Goal: Check status

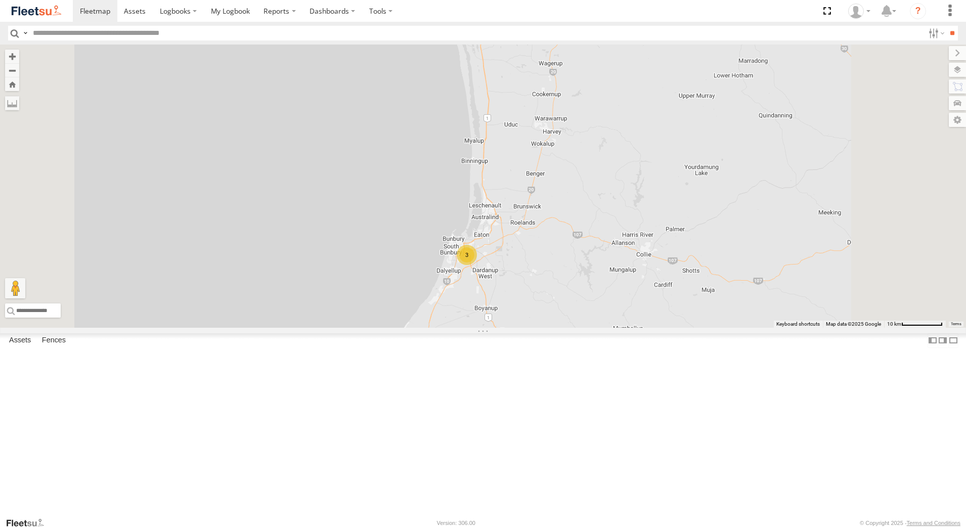
drag, startPoint x: 676, startPoint y: 444, endPoint x: 629, endPoint y: 345, distance: 109.5
click at [629, 328] on div "[PERSON_NAME] - 1HVJ177 [PERSON_NAME] - 1INW973 [PERSON_NAME] -1HSK204 [PERSON_…" at bounding box center [483, 186] width 966 height 283
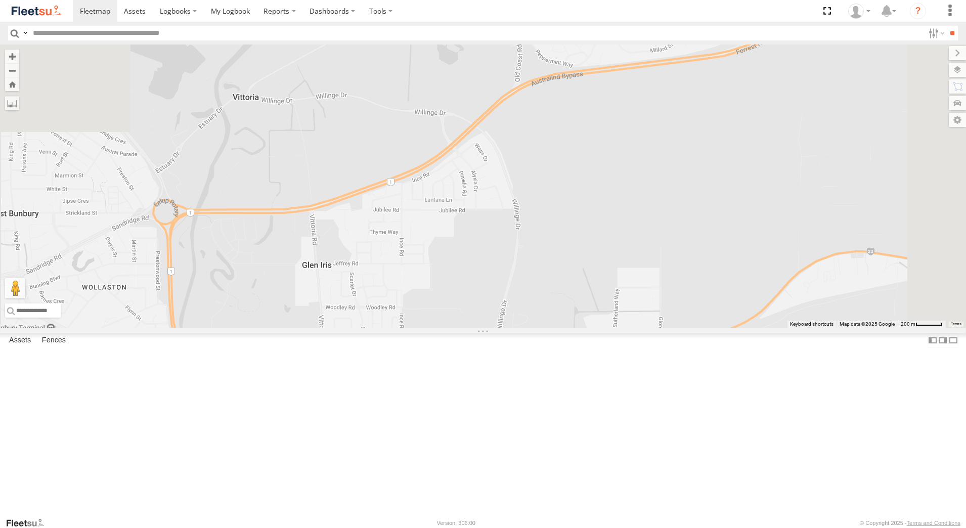
drag, startPoint x: 636, startPoint y: 117, endPoint x: 532, endPoint y: 468, distance: 366.3
click at [532, 328] on div "[PERSON_NAME] - 1HVJ177 [PERSON_NAME] - 1INW973 [PERSON_NAME] -1HSK204 [PERSON_…" at bounding box center [483, 186] width 966 height 283
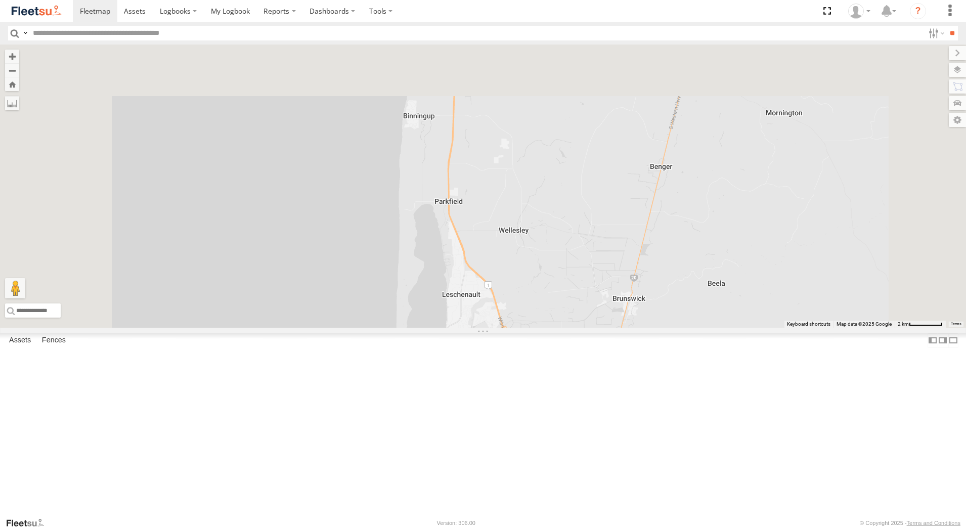
drag, startPoint x: 543, startPoint y: 203, endPoint x: 540, endPoint y: 538, distance: 334.4
click at [540, 528] on html at bounding box center [483, 264] width 966 height 528
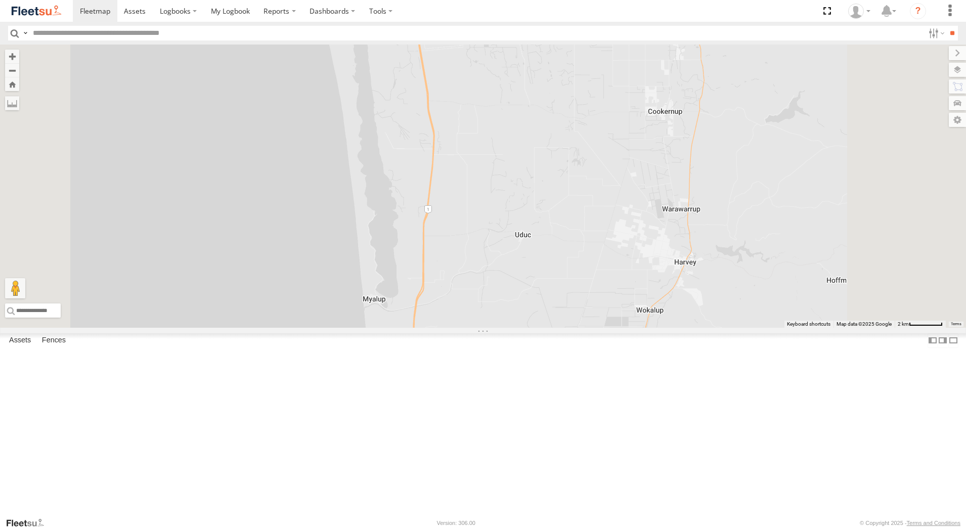
drag, startPoint x: 599, startPoint y: 216, endPoint x: 557, endPoint y: 433, distance: 221.0
click at [558, 328] on div "[PERSON_NAME] - 1HVJ177 [PERSON_NAME] - 1INW973 [PERSON_NAME] -1HSK204 [PERSON_…" at bounding box center [483, 186] width 966 height 283
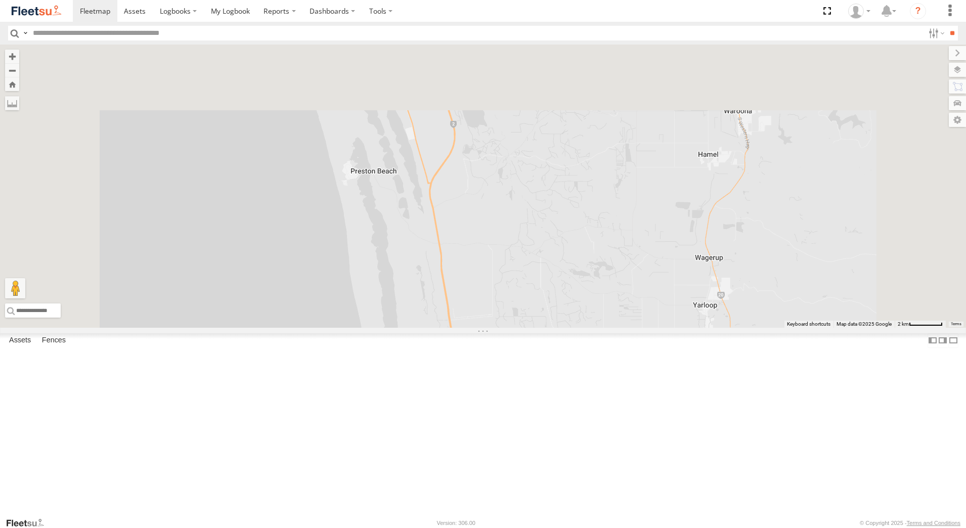
drag, startPoint x: 568, startPoint y: 219, endPoint x: 601, endPoint y: 477, distance: 260.0
click at [601, 328] on div "[PERSON_NAME] - 1HVJ177 [PERSON_NAME] - 1INW973 [PERSON_NAME] -1HSK204 [PERSON_…" at bounding box center [483, 186] width 966 height 283
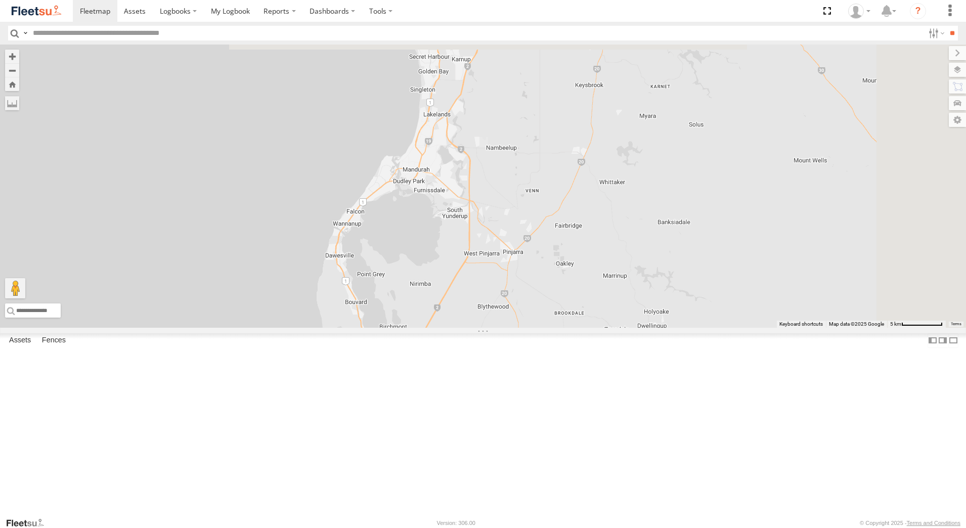
drag, startPoint x: 606, startPoint y: 251, endPoint x: 531, endPoint y: 475, distance: 236.3
click at [528, 328] on div "[PERSON_NAME] - 1HVJ177 [PERSON_NAME] - 1INW973 [PERSON_NAME] -1HSK204 [PERSON_…" at bounding box center [483, 186] width 966 height 283
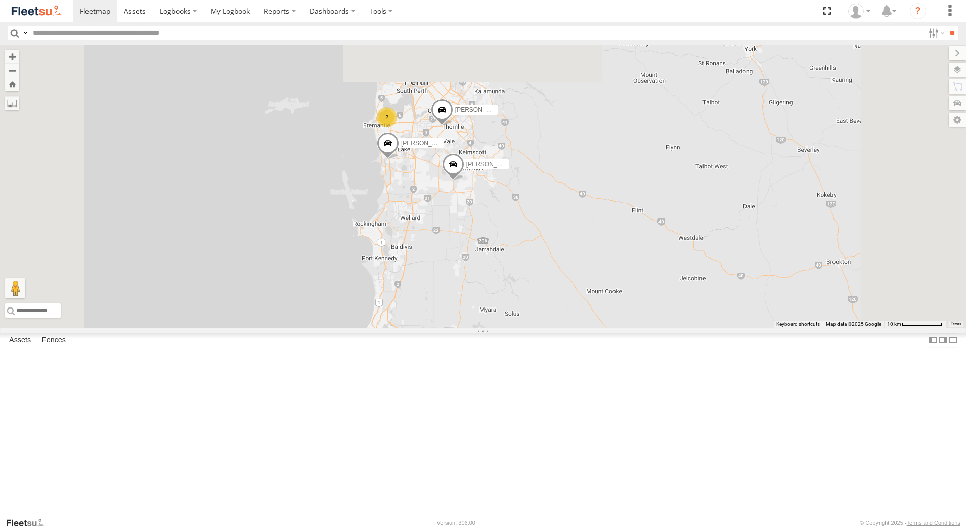
drag, startPoint x: 582, startPoint y: 143, endPoint x: 548, endPoint y: 327, distance: 187.3
click at [548, 327] on div "[PERSON_NAME] - 1HVJ177 [PERSON_NAME] - 1INW973 [PERSON_NAME] -1HSK204 [PERSON_…" at bounding box center [483, 186] width 966 height 283
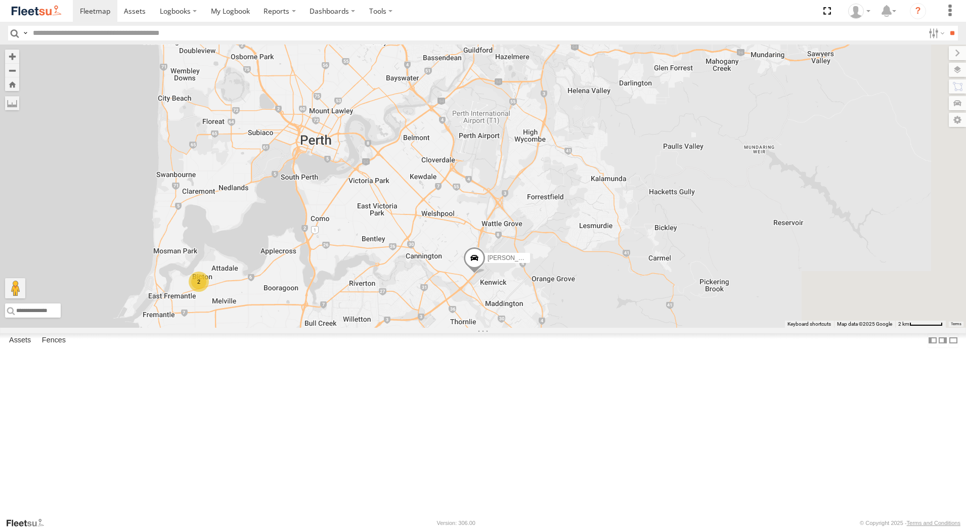
drag, startPoint x: 555, startPoint y: 171, endPoint x: 419, endPoint y: 341, distance: 217.4
click at [419, 328] on div "[PERSON_NAME] - 1HVJ177 [PERSON_NAME] - 1INW973 [PERSON_NAME] -1HSK204 [PERSON_…" at bounding box center [483, 186] width 966 height 283
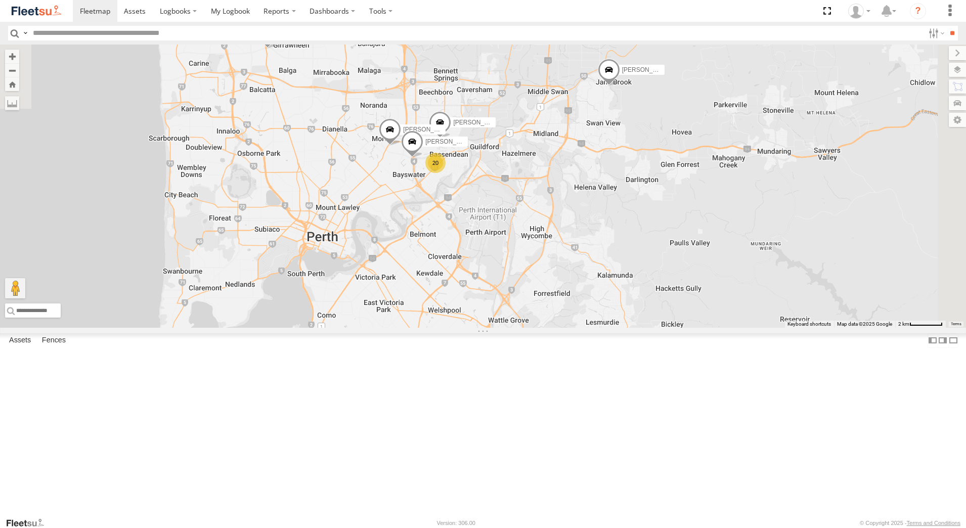
drag, startPoint x: 579, startPoint y: 224, endPoint x: 596, endPoint y: 319, distance: 96.7
click at [596, 319] on div "[PERSON_NAME] - 1HVJ177 [PERSON_NAME] - 1INW973 [PERSON_NAME] -1HSK204 [PERSON_…" at bounding box center [483, 186] width 966 height 283
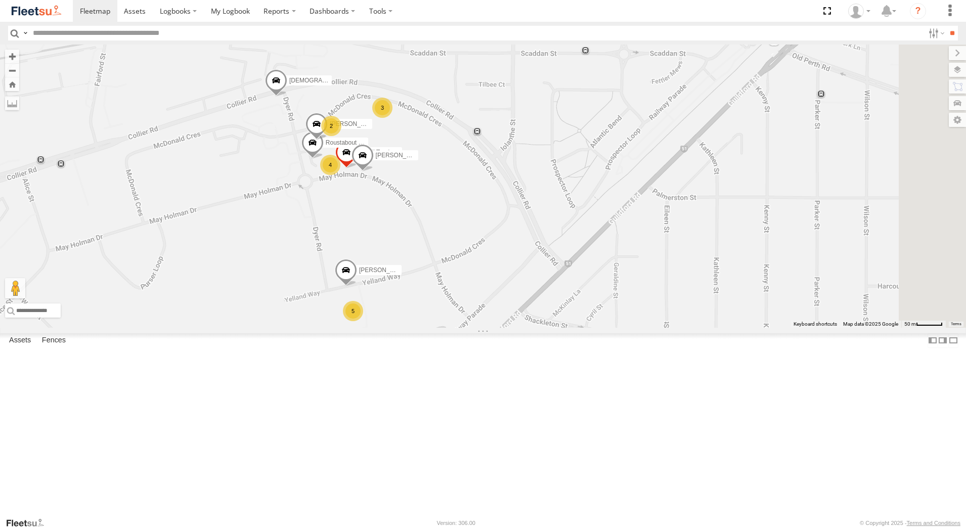
drag, startPoint x: 527, startPoint y: 173, endPoint x: 385, endPoint y: 292, distance: 185.7
click at [385, 292] on div "[PERSON_NAME] - 1HVJ177 [PERSON_NAME] - 1INW973 [PERSON_NAME] -1HSK204 [PERSON_…" at bounding box center [483, 186] width 966 height 283
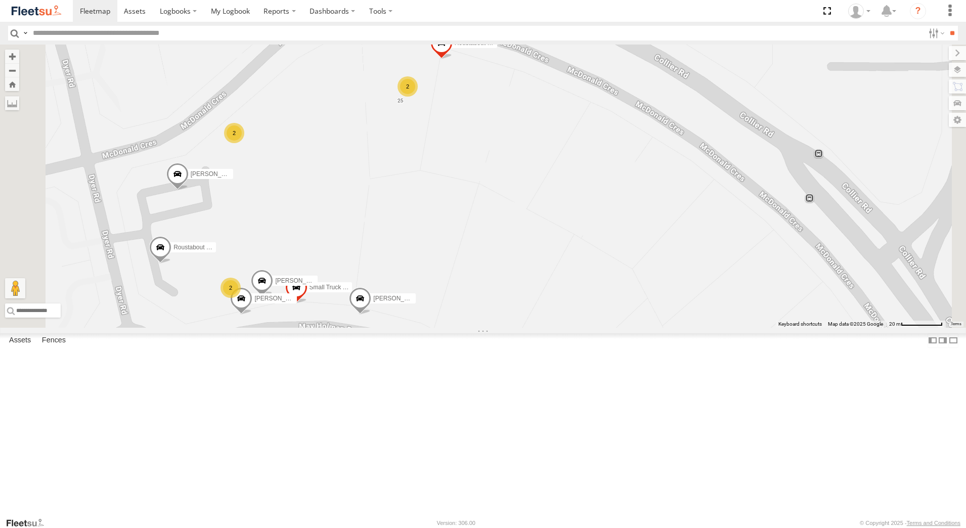
drag, startPoint x: 528, startPoint y: 223, endPoint x: 471, endPoint y: 314, distance: 107.8
click at [471, 314] on div "[PERSON_NAME] - 1HVJ177 [PERSON_NAME] - 1INW973 [PERSON_NAME] -1HSK204 [PERSON_…" at bounding box center [483, 186] width 966 height 283
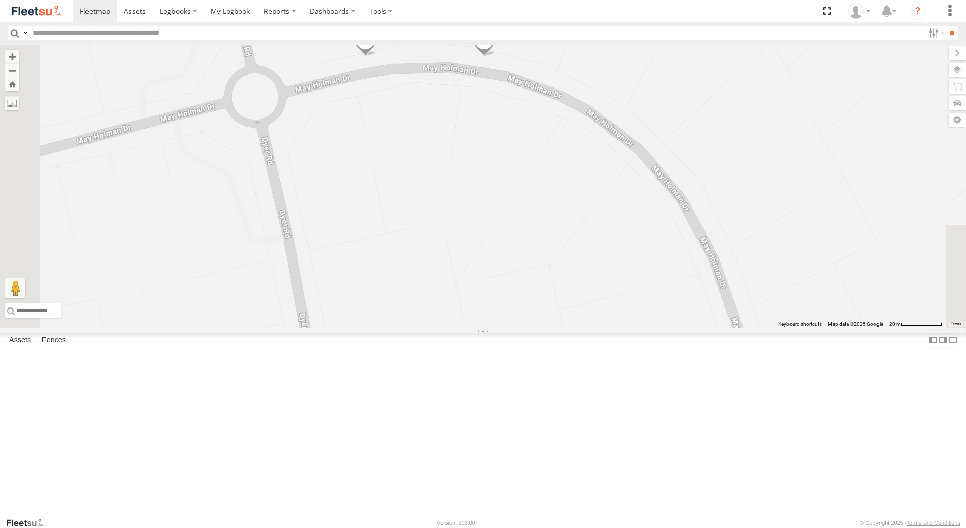
drag, startPoint x: 467, startPoint y: 305, endPoint x: 576, endPoint y: 51, distance: 276.3
click at [576, 51] on div "[PERSON_NAME] - 1HVJ177 [PERSON_NAME] - 1INW973 [PERSON_NAME] -1HSK204 [PERSON_…" at bounding box center [483, 186] width 966 height 283
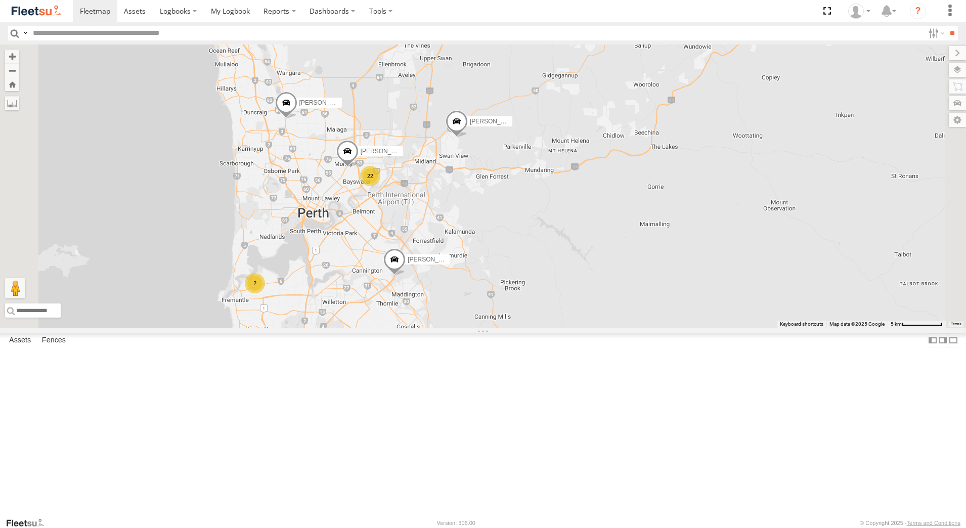
drag, startPoint x: 470, startPoint y: 109, endPoint x: 456, endPoint y: 221, distance: 113.2
click at [456, 221] on div "[PERSON_NAME] - 1HVJ177 [PERSON_NAME] - 1INW973 [PERSON_NAME] -1HSK204 [PERSON_…" at bounding box center [483, 186] width 966 height 283
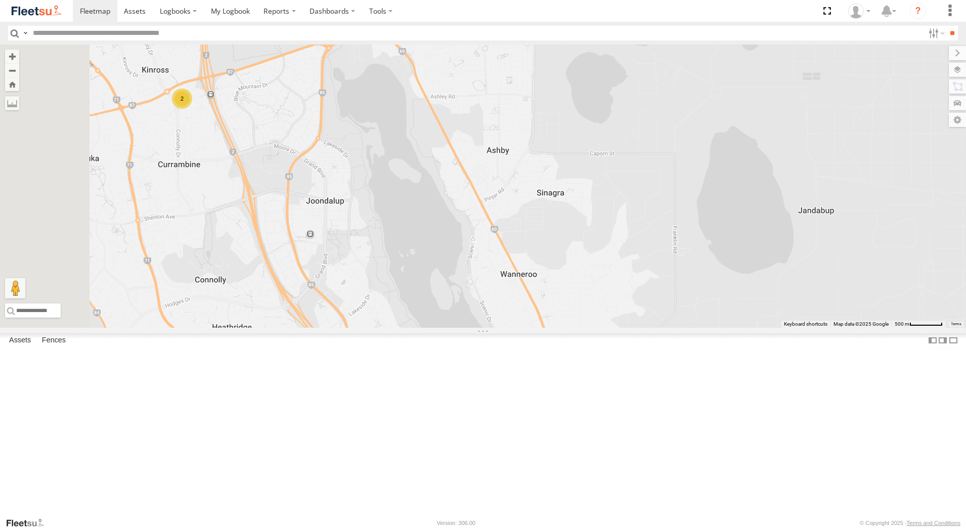
drag, startPoint x: 298, startPoint y: 143, endPoint x: 377, endPoint y: 265, distance: 145.2
click at [377, 265] on div "[PERSON_NAME] - 1HVJ177 [PERSON_NAME] - 1INW973 [PERSON_NAME] -1HSK204 [PERSON_…" at bounding box center [483, 186] width 966 height 283
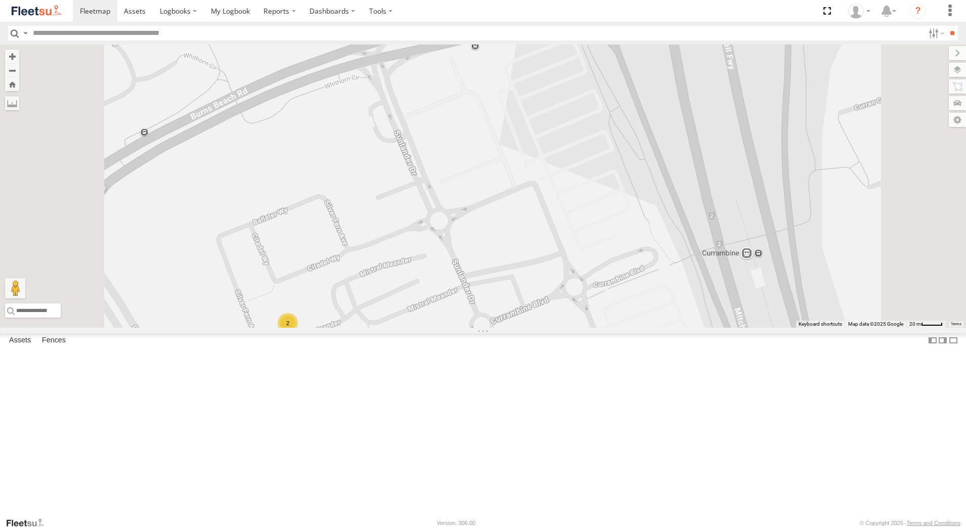
drag, startPoint x: 358, startPoint y: 343, endPoint x: 364, endPoint y: 249, distance: 93.8
click at [365, 249] on div "[PERSON_NAME] - 1HVJ177 [PERSON_NAME] - 1INW973 [PERSON_NAME] -1HSK204 [PERSON_…" at bounding box center [483, 186] width 966 height 283
